Goal: Task Accomplishment & Management: Manage account settings

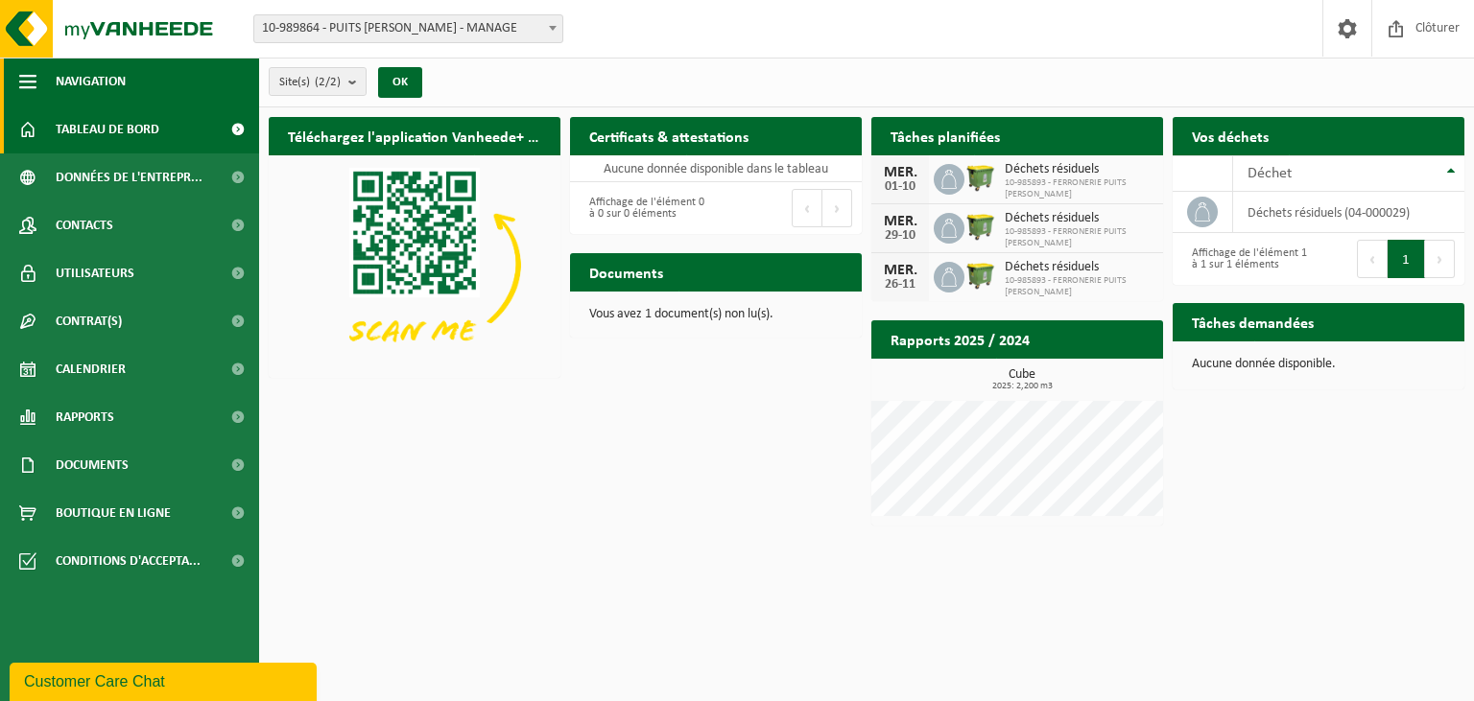
click at [29, 72] on span "button" at bounding box center [27, 82] width 17 height 48
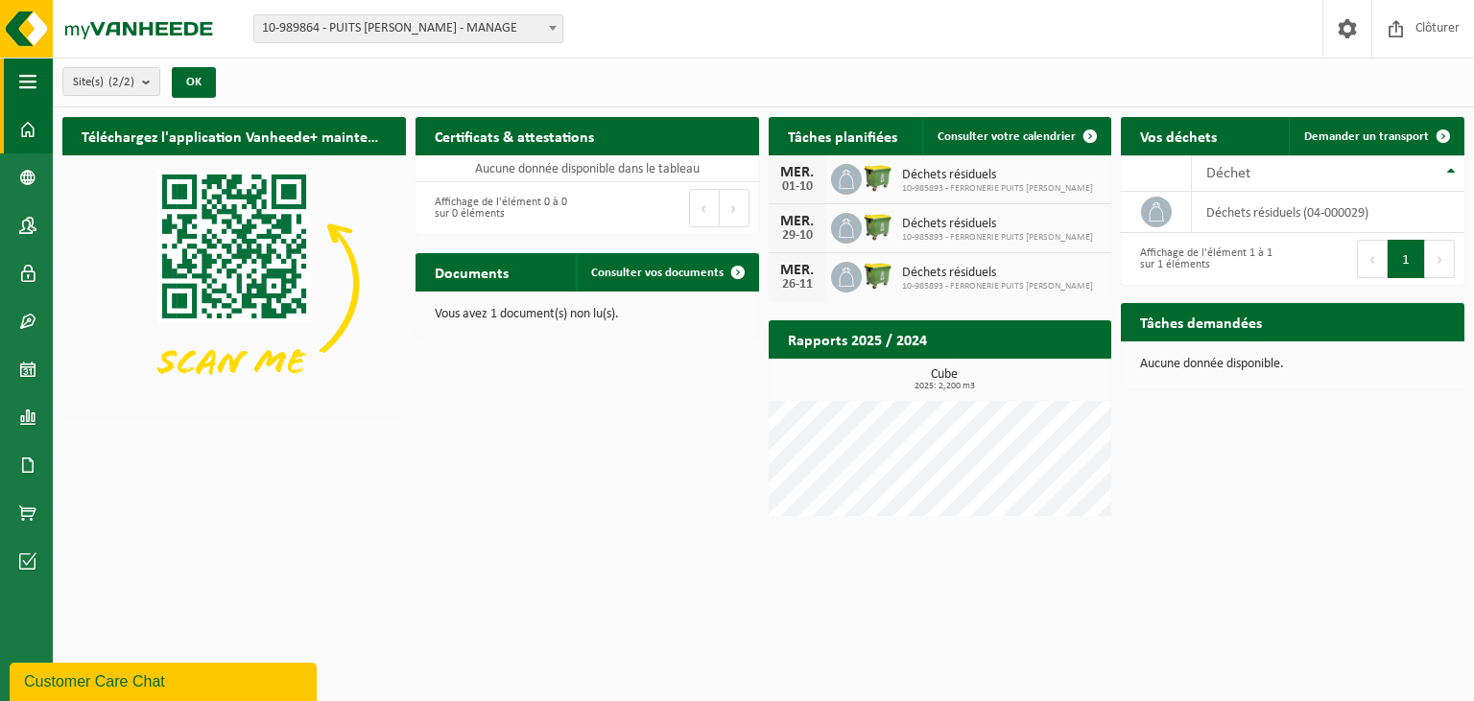
click at [29, 72] on span "button" at bounding box center [27, 82] width 17 height 48
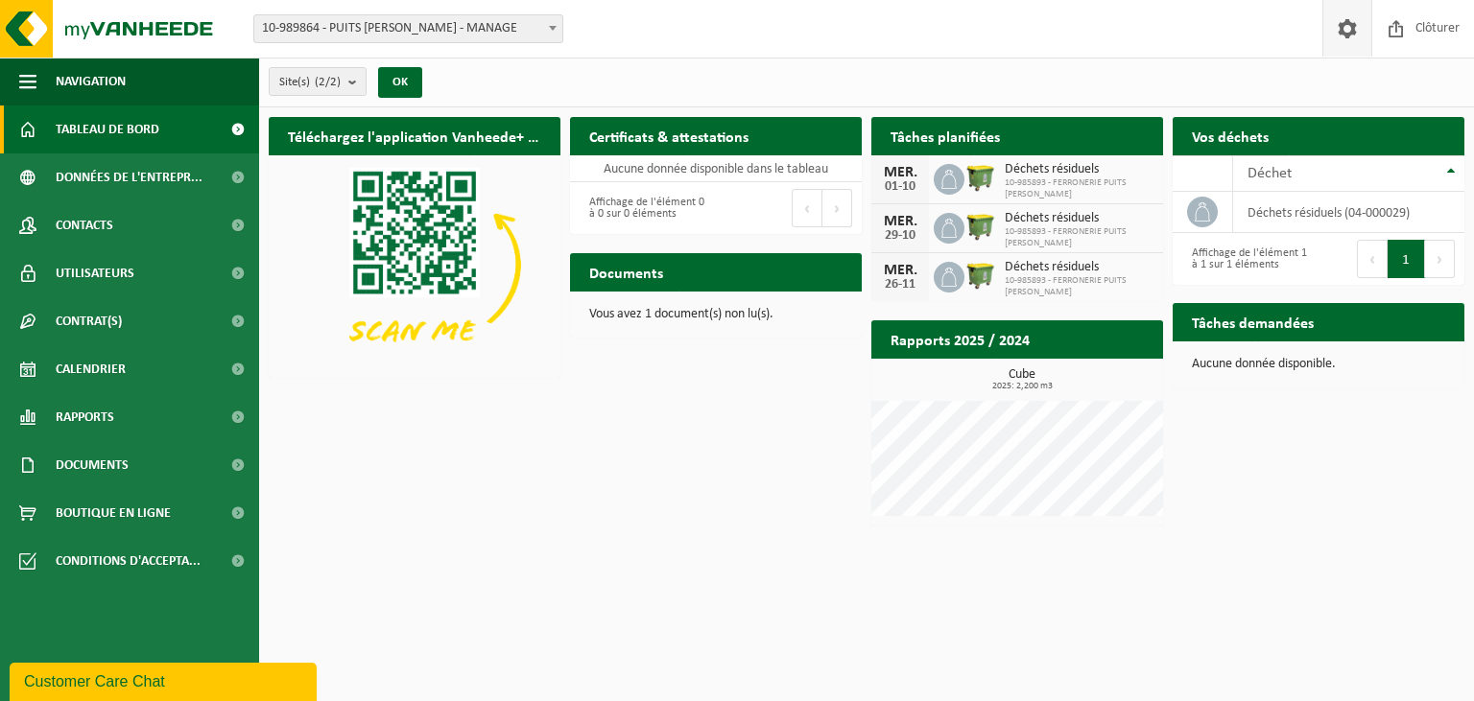
click at [1342, 26] on span at bounding box center [1347, 28] width 29 height 57
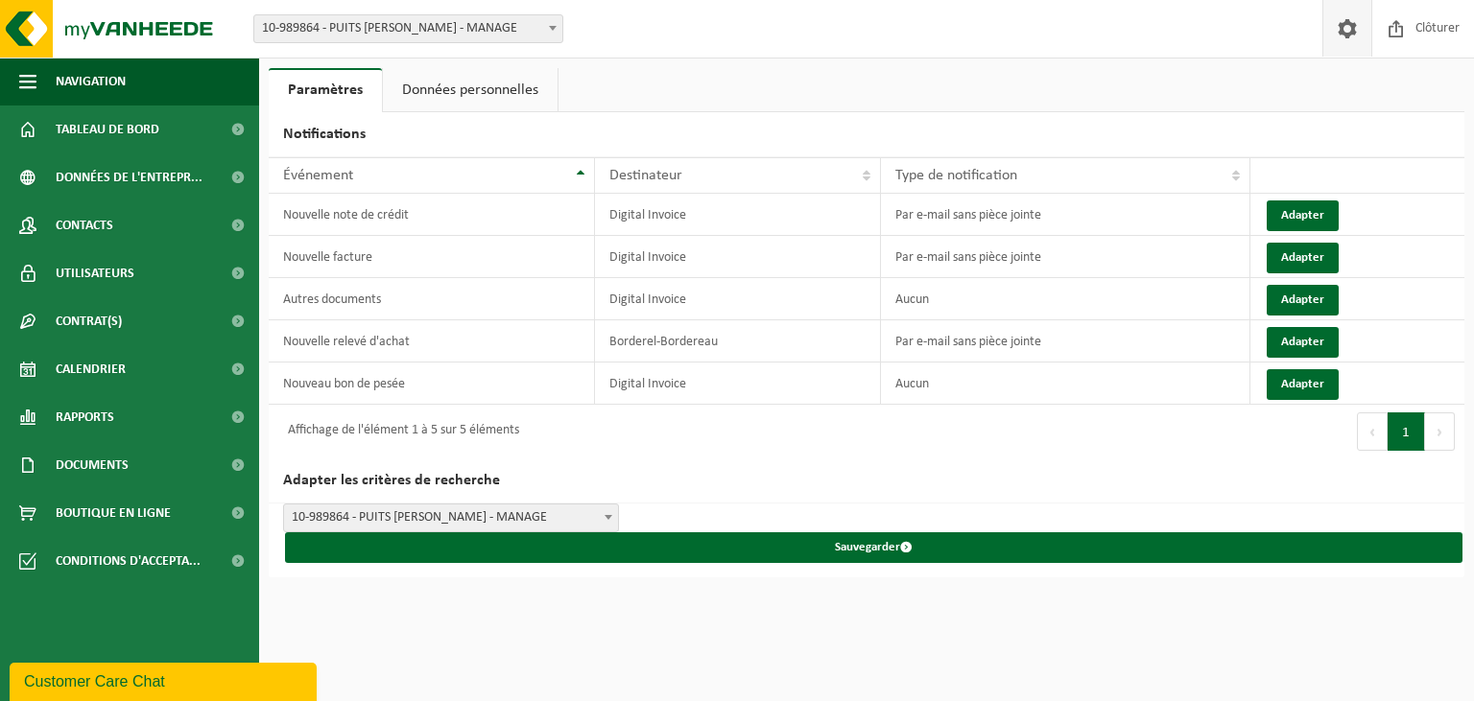
click at [461, 87] on link "Données personnelles" at bounding box center [470, 90] width 175 height 44
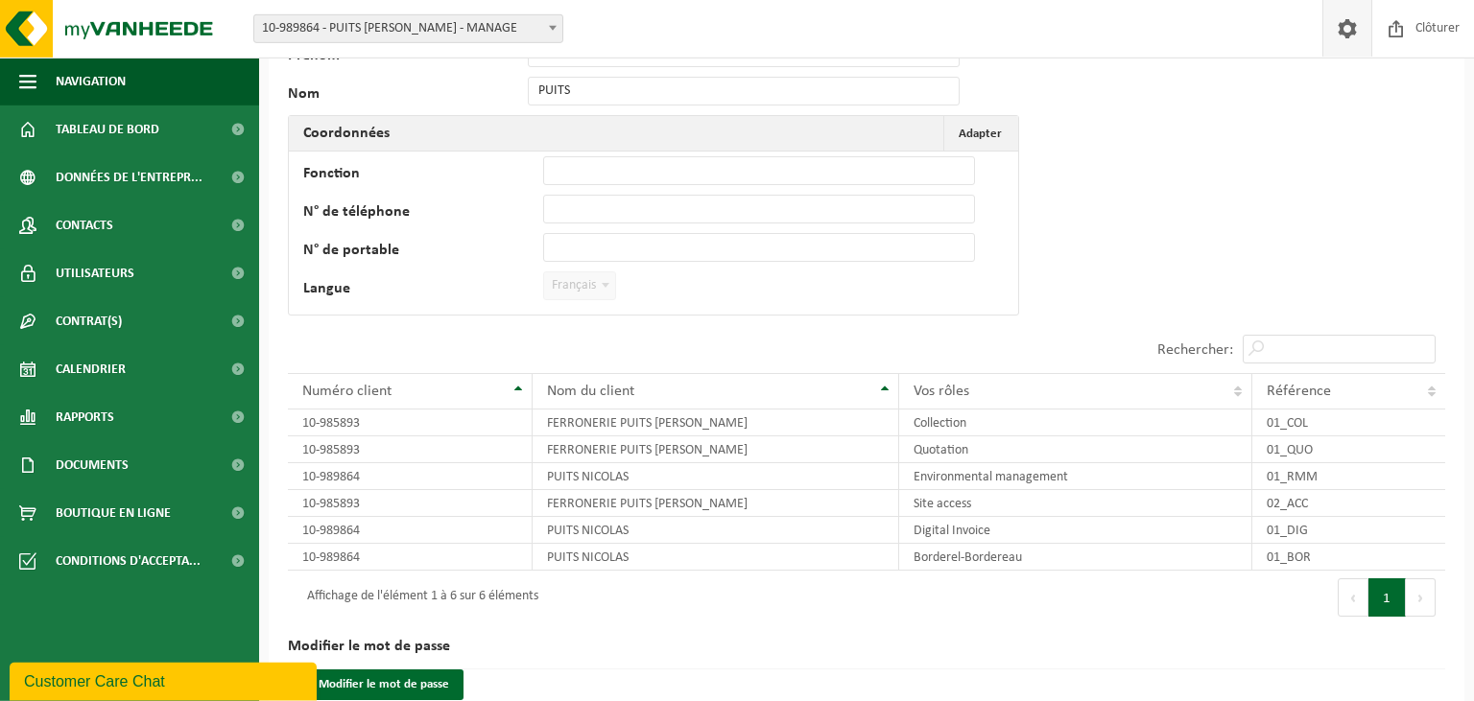
scroll to position [161, 0]
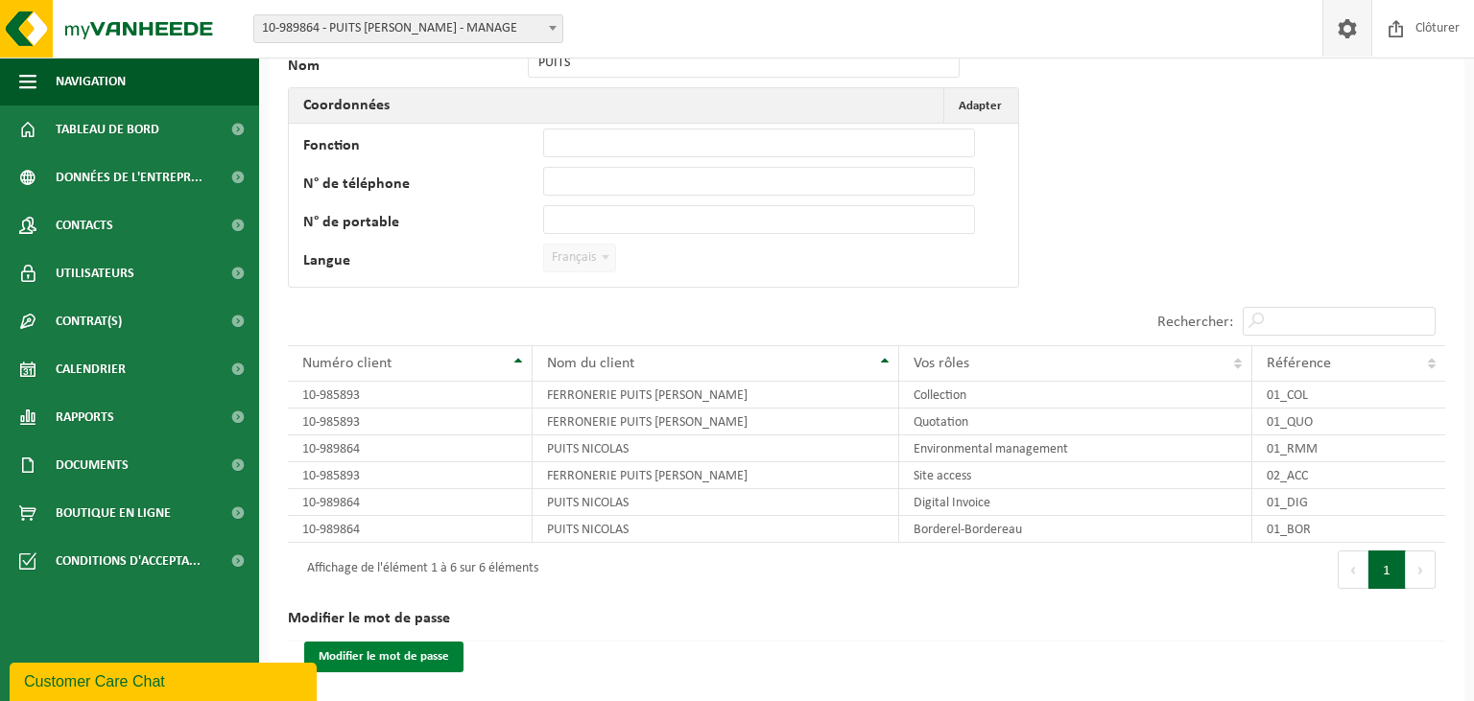
click at [379, 657] on button "Modifier le mot de passe" at bounding box center [383, 657] width 159 height 31
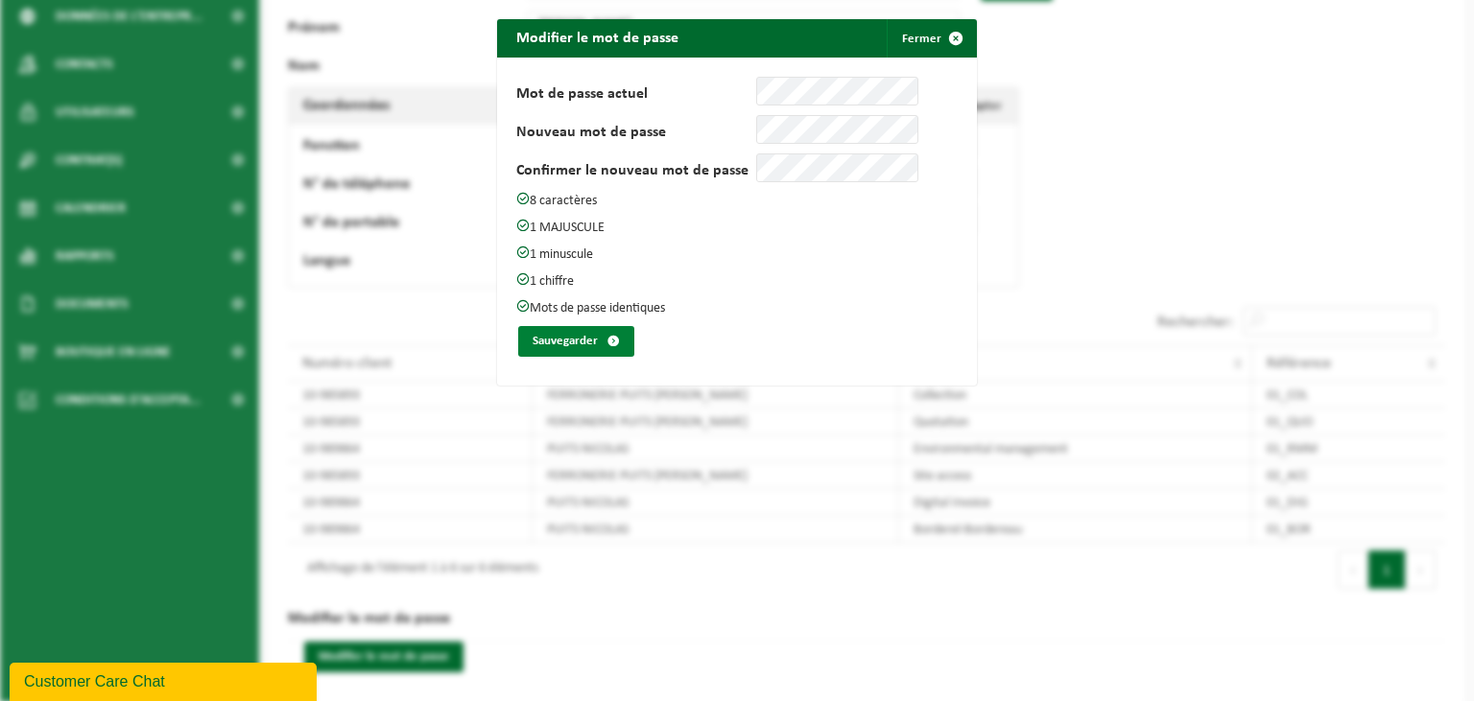
click at [570, 332] on button "Sauvegarder" at bounding box center [576, 341] width 116 height 31
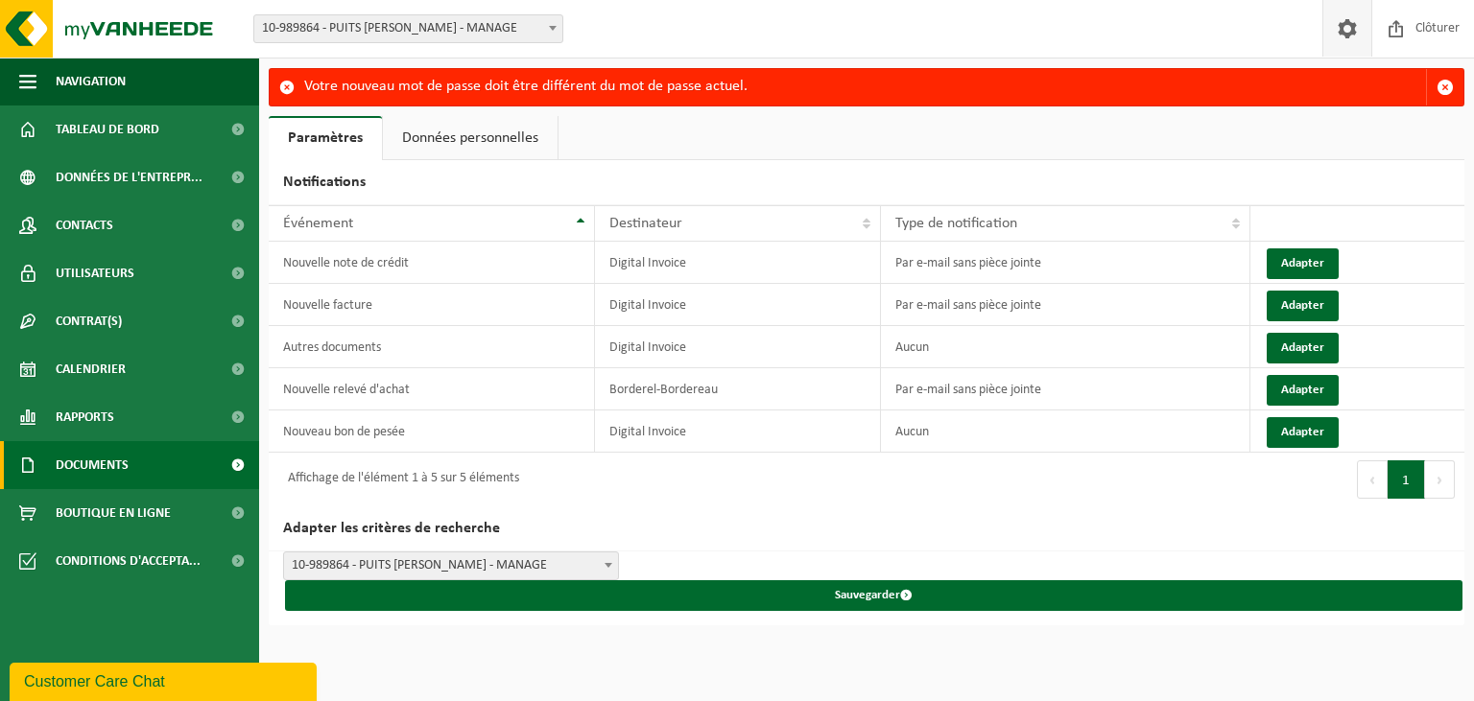
click at [124, 474] on span "Documents" at bounding box center [92, 465] width 73 height 48
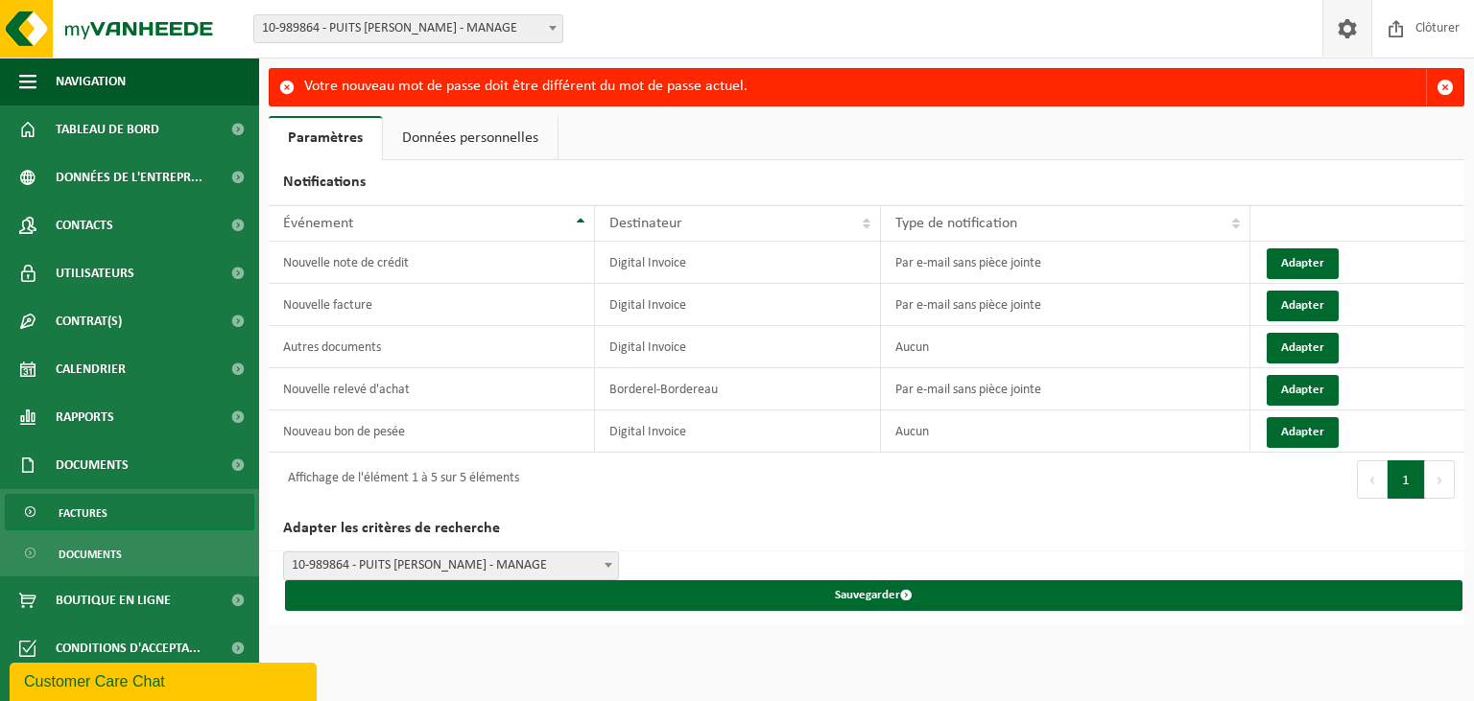
click at [133, 512] on link "Factures" at bounding box center [129, 512] width 249 height 36
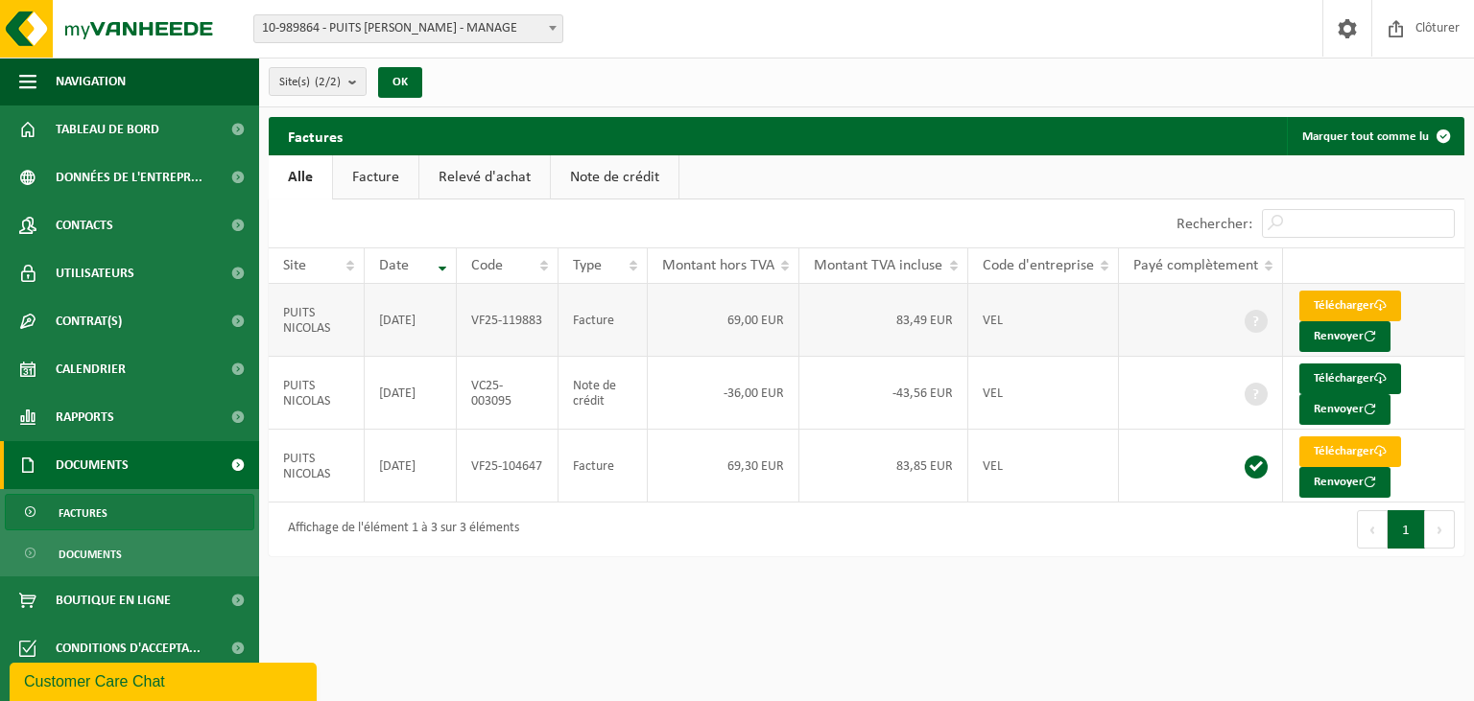
click at [1356, 309] on link "Télécharger" at bounding box center [1350, 306] width 102 height 31
click at [1360, 370] on link "Télécharger" at bounding box center [1350, 379] width 102 height 31
